Goal: Task Accomplishment & Management: Use online tool/utility

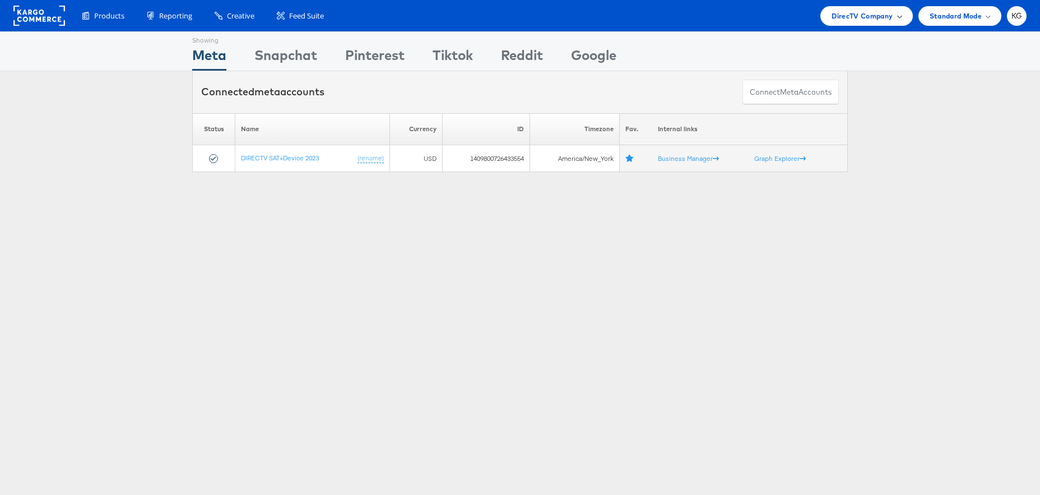
scroll to position [2, 0]
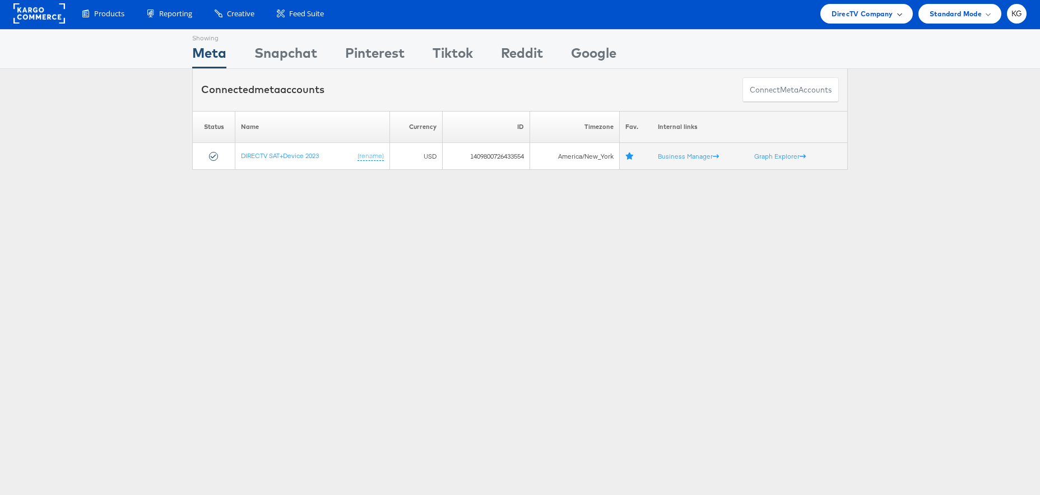
click at [864, 15] on span "DirecTV Company" at bounding box center [862, 14] width 61 height 12
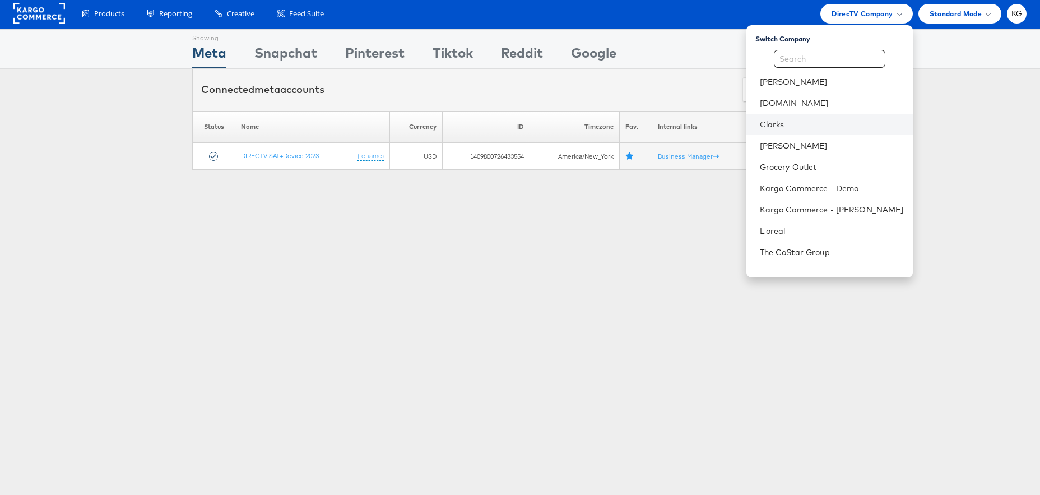
scroll to position [0, 0]
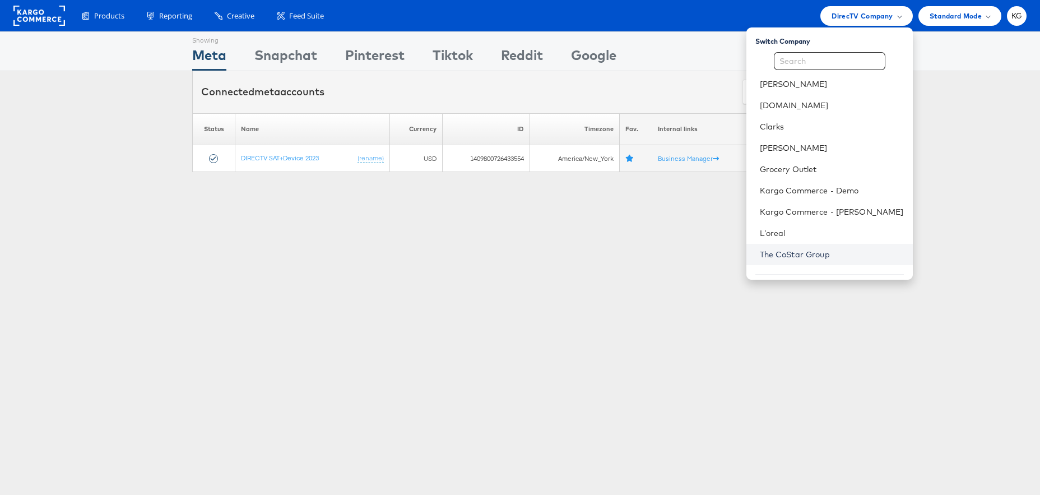
click at [848, 252] on link "The CoStar Group" at bounding box center [832, 254] width 144 height 11
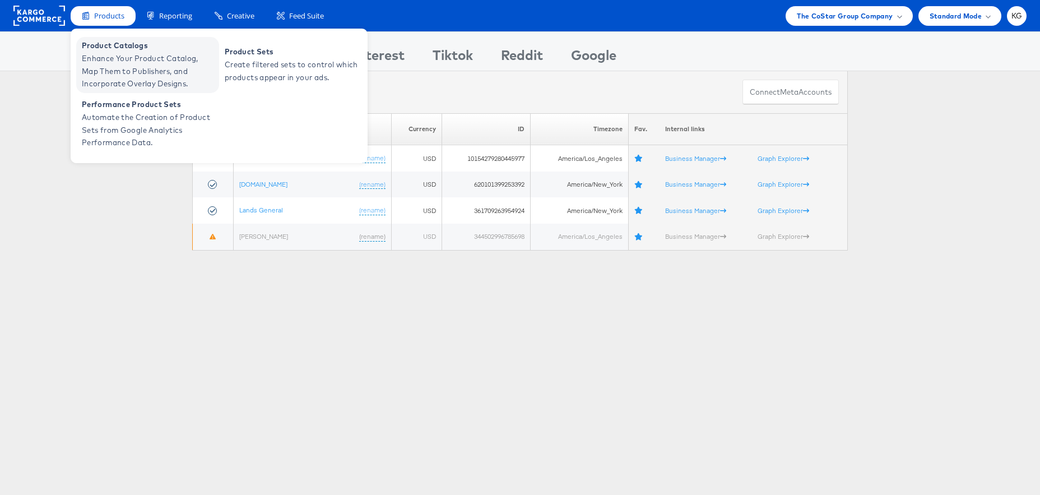
click at [126, 67] on span "Enhance Your Product Catalog, Map Them to Publishers, and Incorporate Overlay D…" at bounding box center [149, 71] width 135 height 38
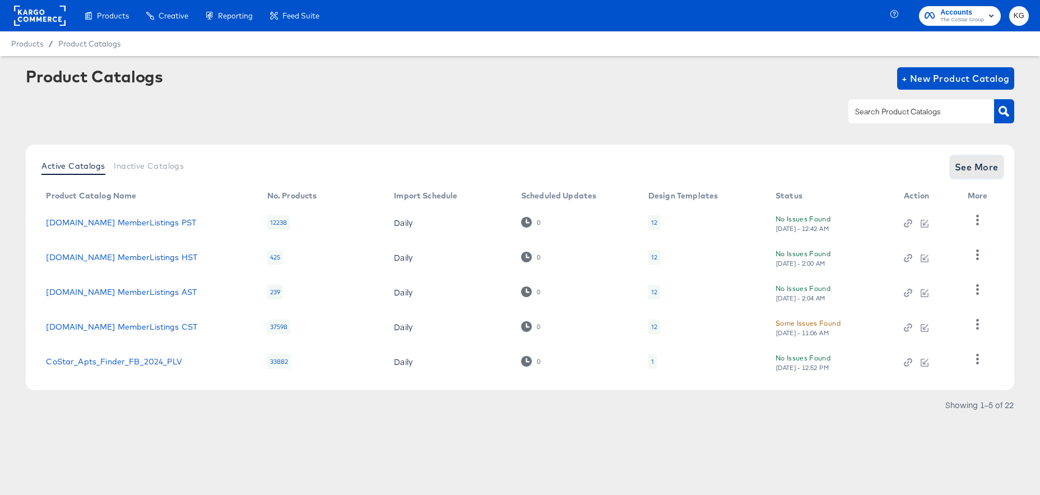
click at [994, 162] on span "See More" at bounding box center [977, 167] width 44 height 16
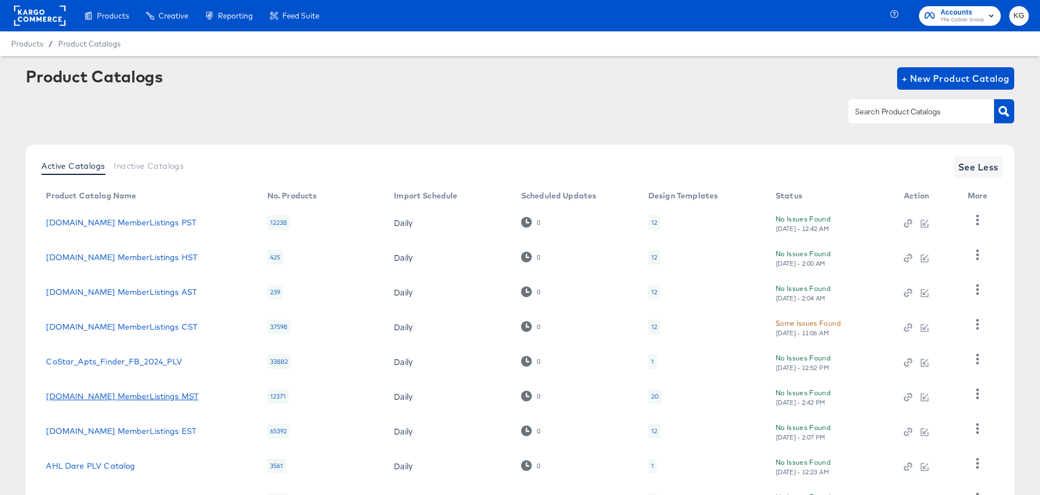
click at [89, 392] on link "Homes.com MemberListings MST" at bounding box center [122, 396] width 152 height 9
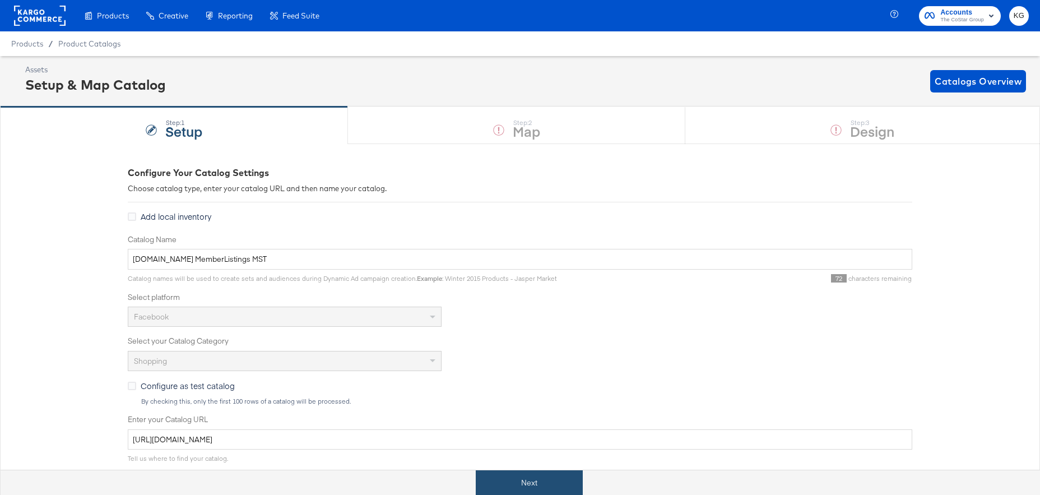
click at [525, 480] on button "Next" at bounding box center [529, 482] width 107 height 25
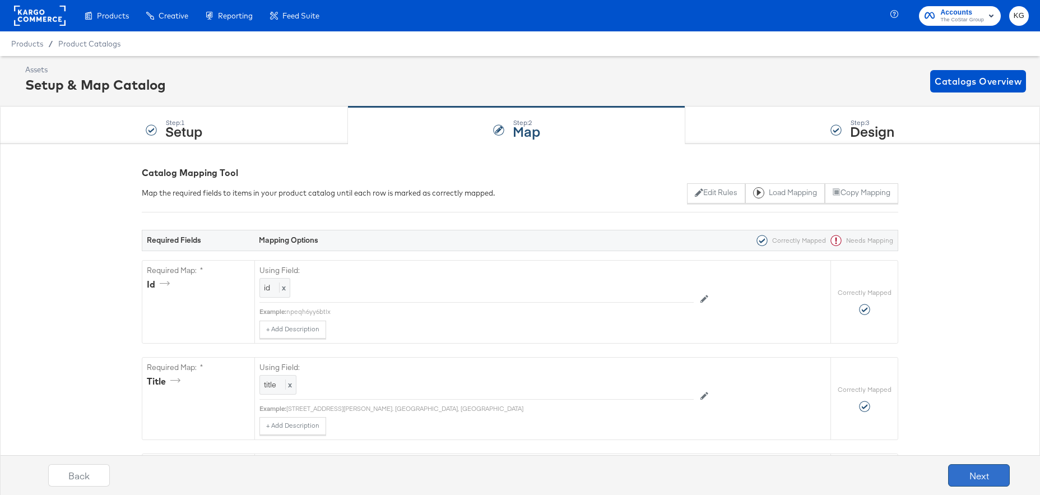
click at [1004, 475] on button "Next" at bounding box center [979, 475] width 62 height 22
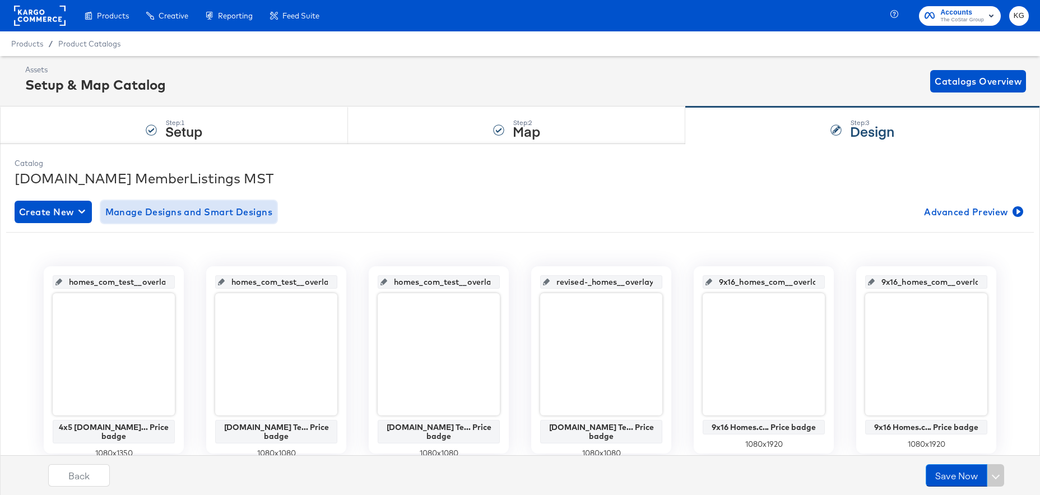
click at [189, 212] on span "Manage Designs and Smart Designs" at bounding box center [189, 212] width 168 height 16
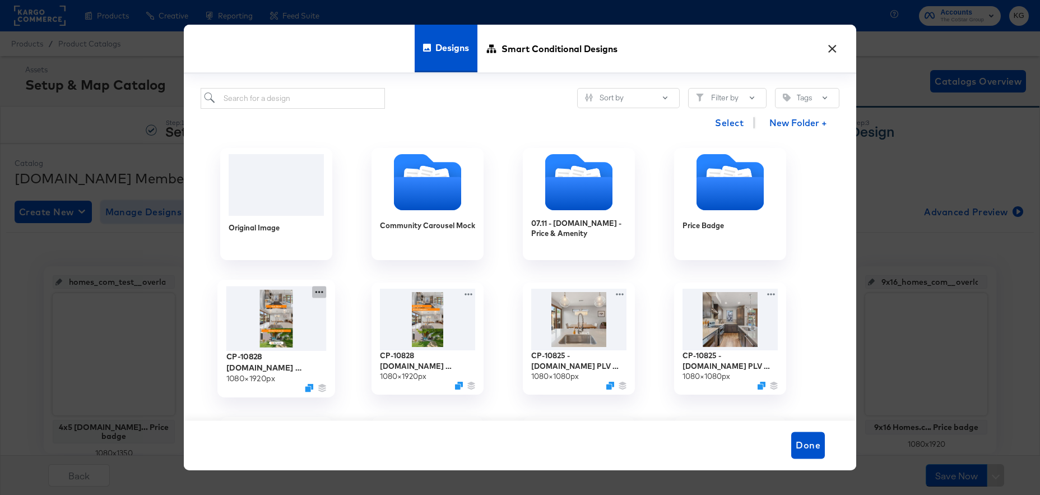
click at [320, 292] on icon at bounding box center [320, 292] width 8 height 2
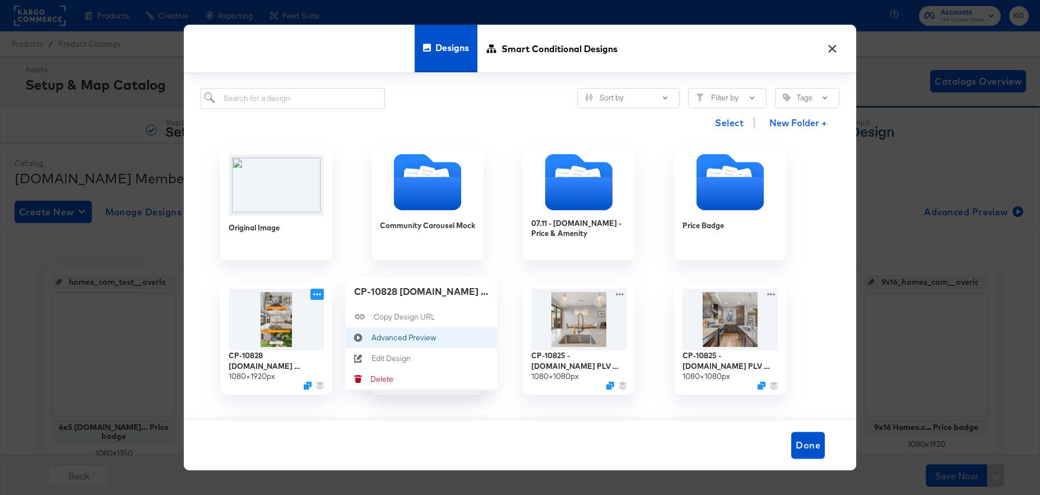
click at [372, 338] on div "Advanced Preview Advanced Preview" at bounding box center [372, 338] width 0 height 0
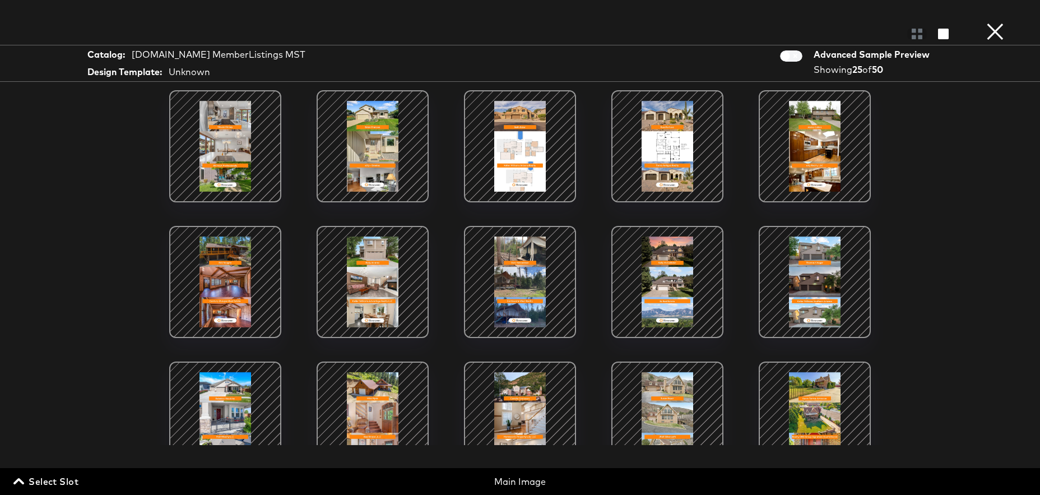
click at [994, 22] on button "×" at bounding box center [995, 11] width 22 height 22
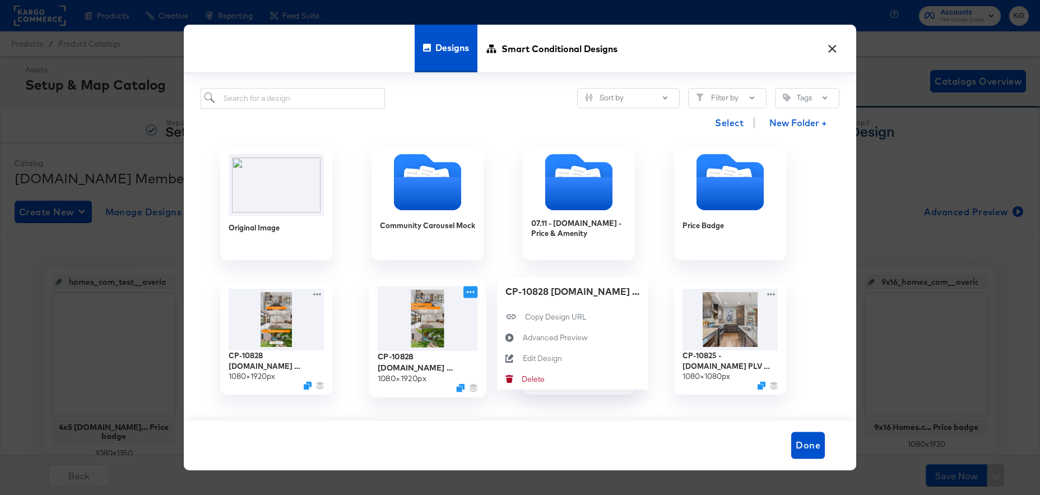
click at [473, 290] on icon at bounding box center [471, 292] width 14 height 12
click at [523, 338] on div "Advanced Preview Advanced Preview" at bounding box center [523, 338] width 0 height 0
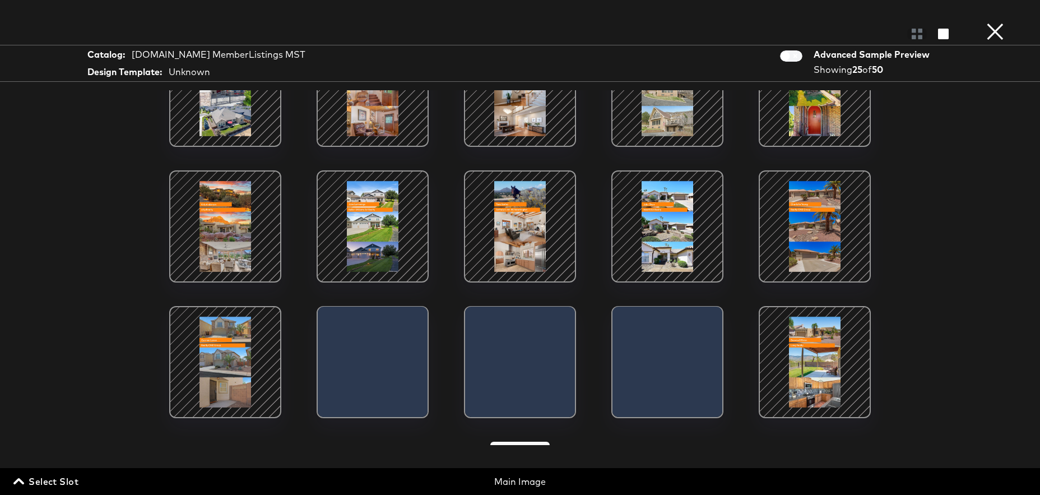
scroll to position [3, 0]
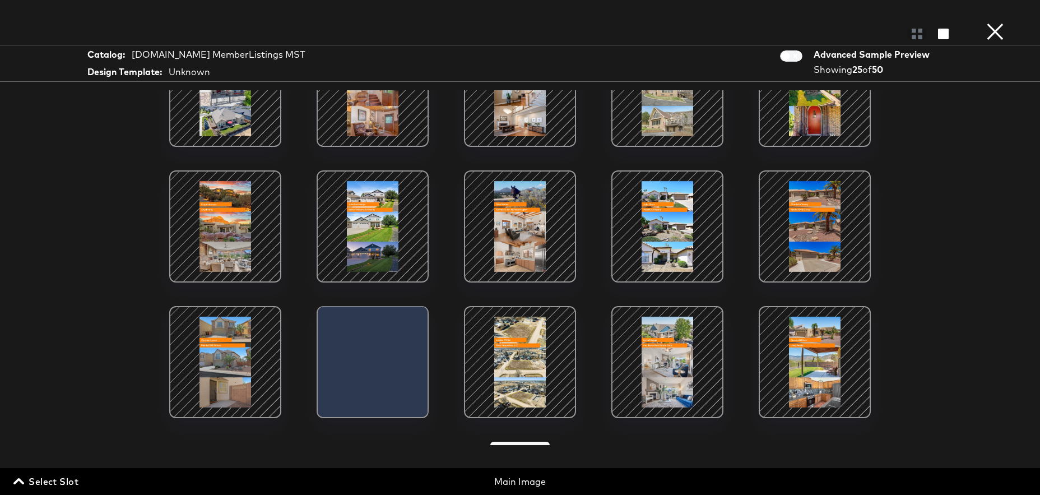
click at [391, 224] on div at bounding box center [372, 226] width 95 height 95
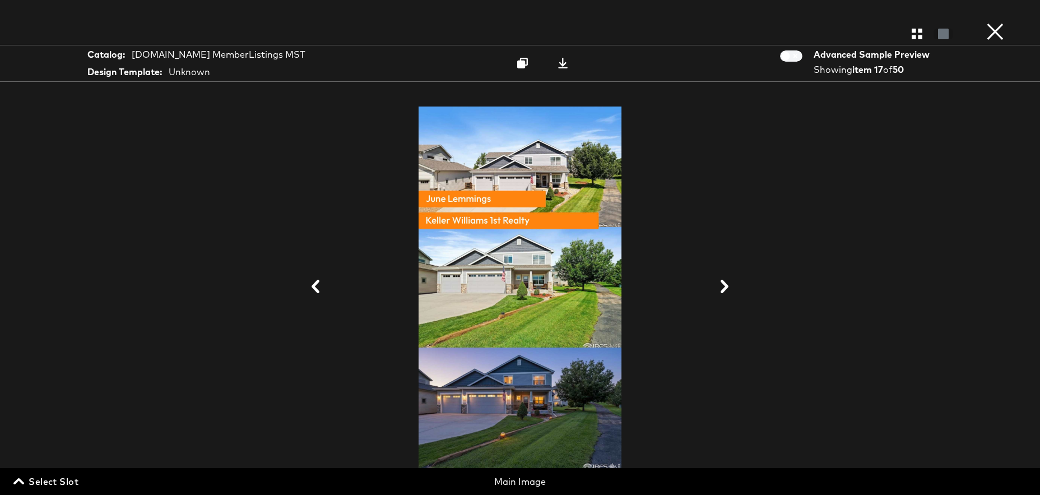
click at [999, 22] on button "×" at bounding box center [995, 11] width 22 height 22
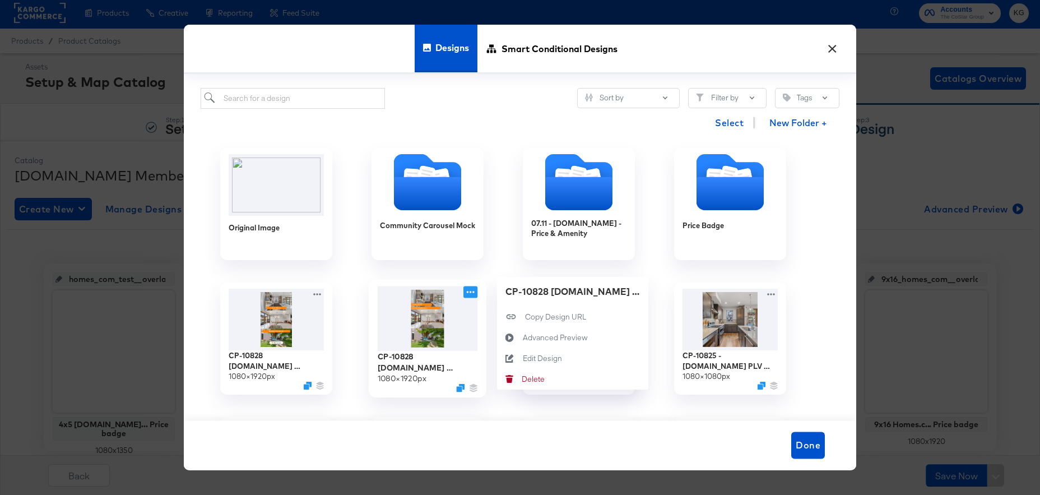
click at [471, 292] on icon at bounding box center [471, 292] width 14 height 12
click at [523, 338] on div "Advanced Preview Advanced Preview" at bounding box center [523, 338] width 0 height 0
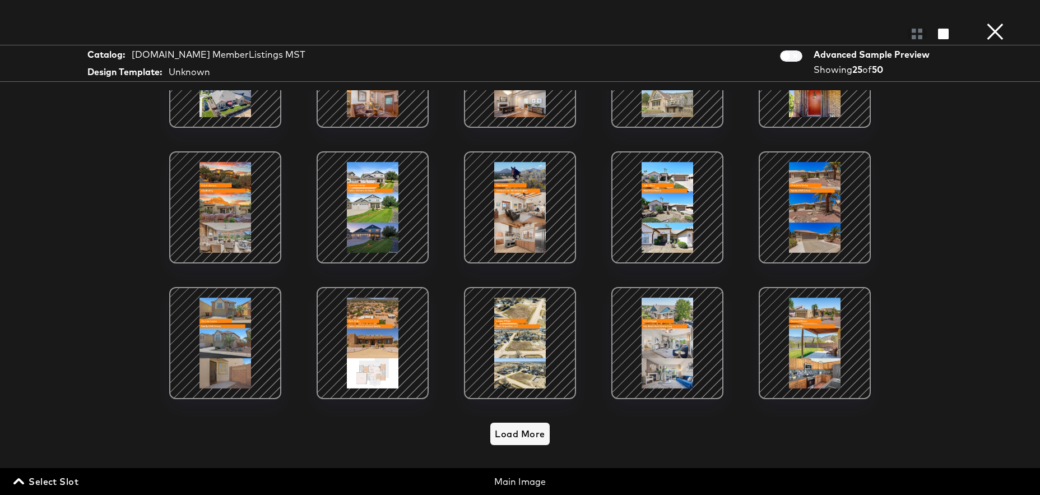
scroll to position [73, 0]
click at [532, 430] on span "Load More" at bounding box center [520, 434] width 50 height 16
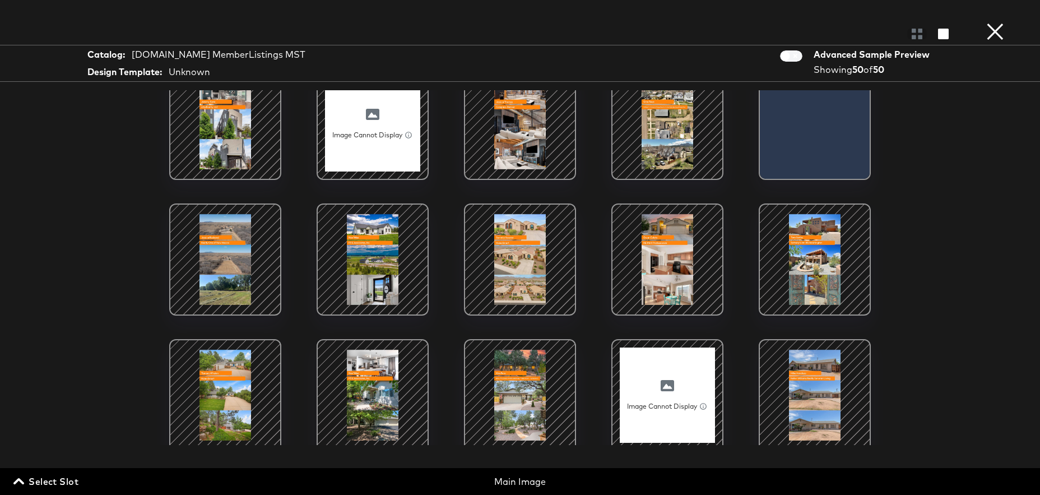
scroll to position [701, 0]
